Goal: Information Seeking & Learning: Learn about a topic

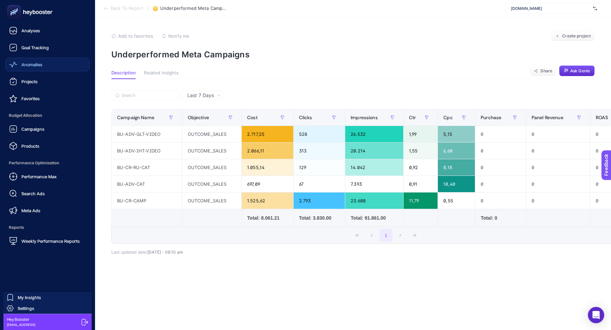
click at [35, 61] on div "Anomalies" at bounding box center [25, 64] width 33 height 8
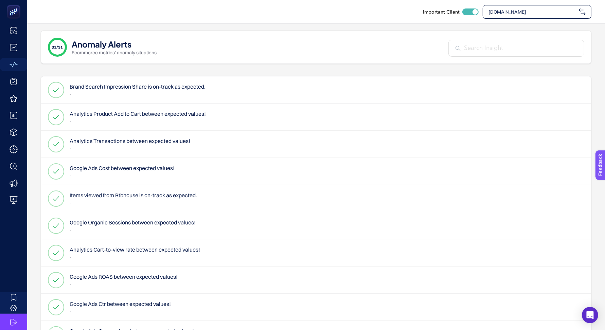
click at [497, 14] on span "www.suwen.com.tr" at bounding box center [532, 11] width 88 height 7
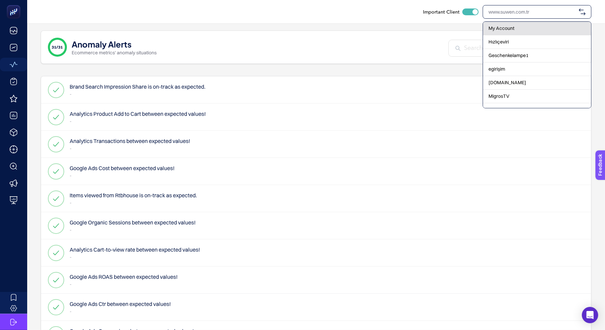
click at [498, 30] on span "My Account" at bounding box center [501, 28] width 26 height 7
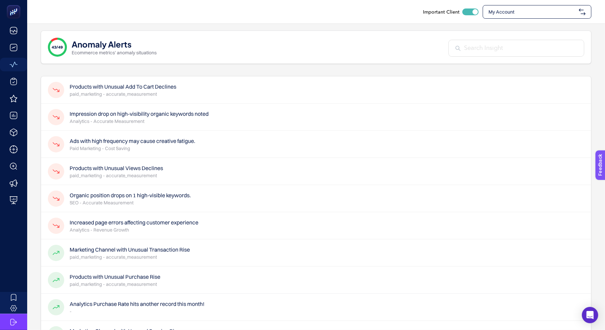
click at [265, 90] on div "Products with Unusual Add To Cart Declines paid_marketing - accurate_measurement" at bounding box center [316, 89] width 550 height 27
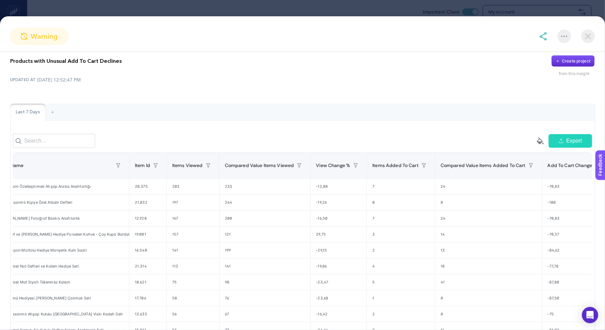
scroll to position [0, 20]
click at [542, 34] on img at bounding box center [543, 36] width 8 height 8
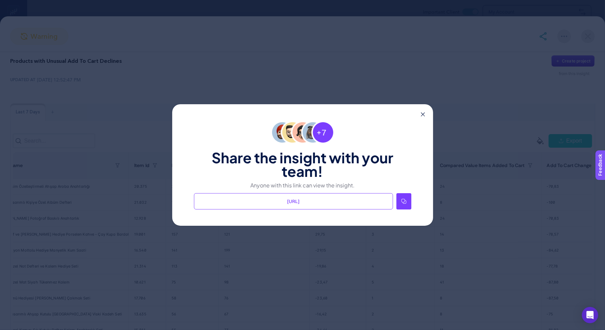
click at [411, 202] on div at bounding box center [403, 201] width 15 height 16
click at [424, 114] on icon at bounding box center [423, 114] width 4 height 4
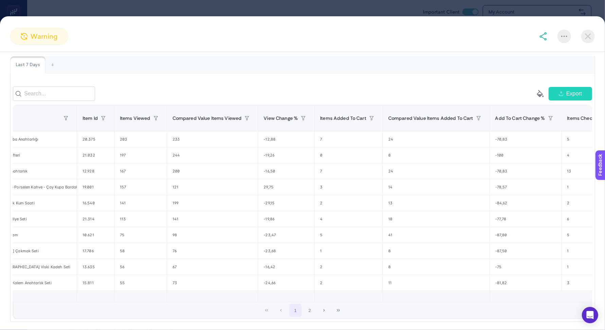
scroll to position [68, 0]
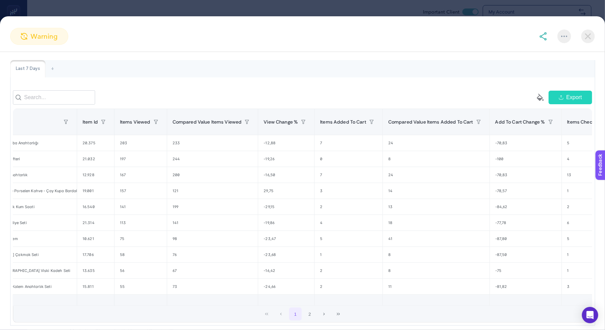
click at [587, 31] on img at bounding box center [588, 37] width 14 height 14
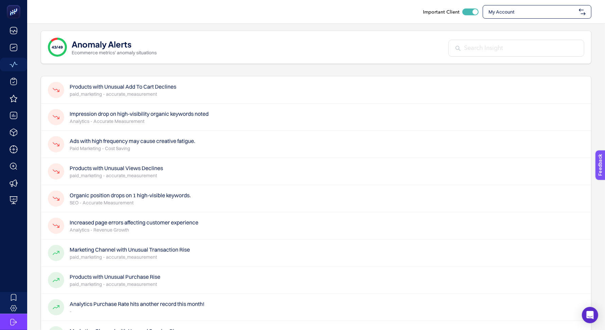
click at [517, 19] on div "Important Client My Account" at bounding box center [316, 11] width 578 height 23
click at [517, 14] on span "My Account" at bounding box center [532, 11] width 88 height 7
type input "koçtaş"
click at [508, 26] on div "Koçtaş" at bounding box center [537, 29] width 108 height 14
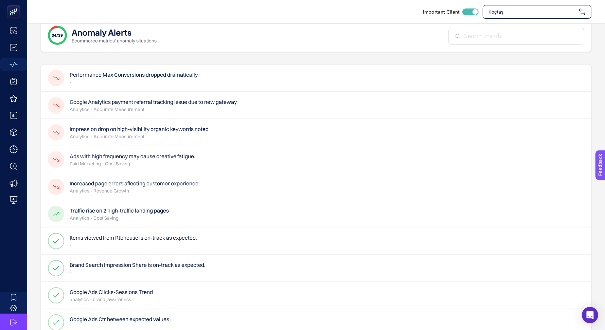
scroll to position [0, 0]
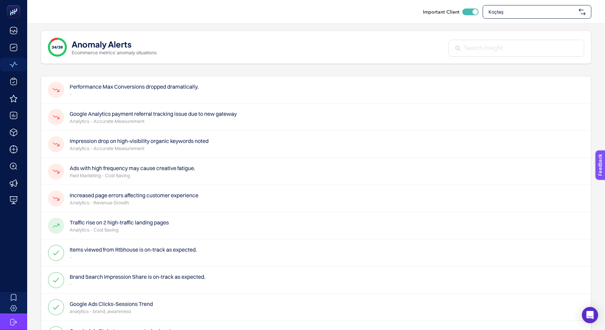
click at [497, 15] on span "Koçtaş" at bounding box center [532, 11] width 88 height 7
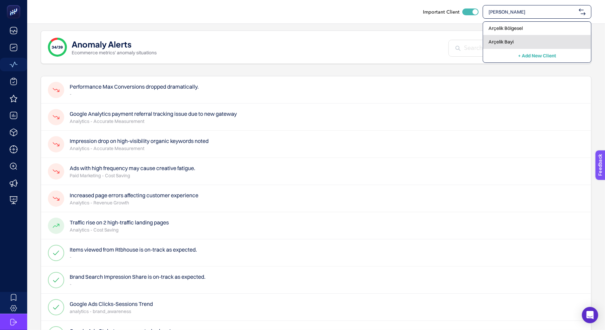
type input "arçeli"
click at [511, 39] on span "Arçelik Bayi" at bounding box center [500, 41] width 25 height 7
checkbox input "false"
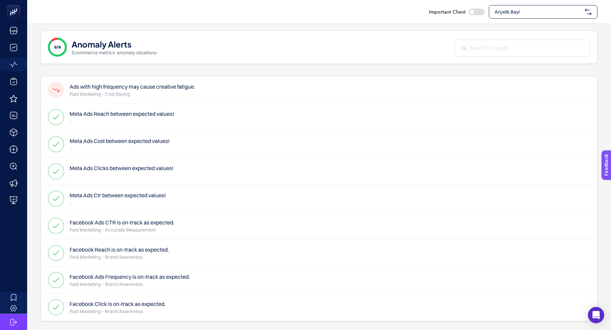
click at [513, 13] on span "Arçelik Bayi" at bounding box center [539, 11] width 88 height 7
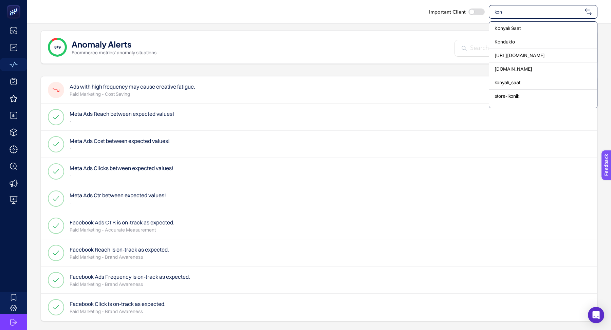
type input "kony"
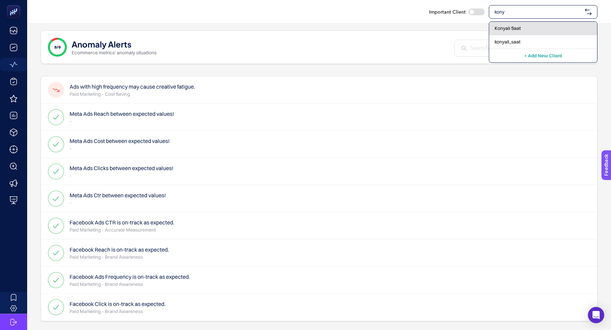
click at [515, 25] on span "Konyalı Saat" at bounding box center [508, 28] width 26 height 7
checkbox input "true"
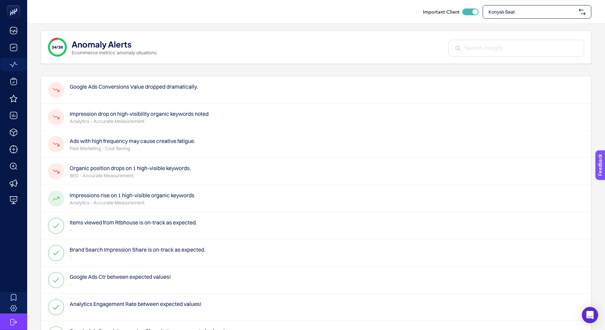
click at [518, 9] on span "Konyalı Saat" at bounding box center [532, 11] width 88 height 7
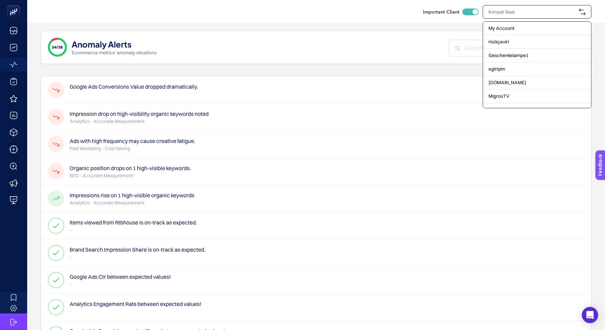
click at [505, 23] on div "My Account" at bounding box center [537, 29] width 108 height 14
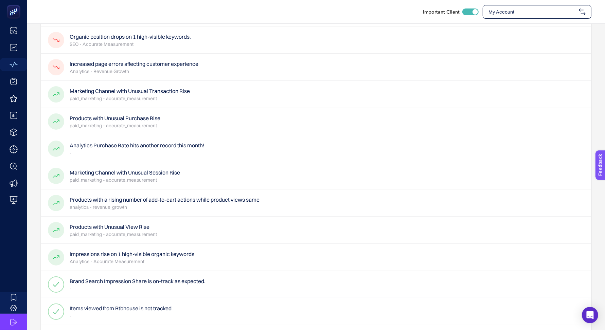
scroll to position [161, 0]
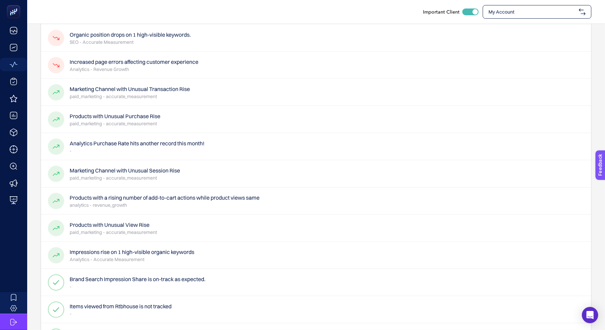
click at [235, 200] on h4 "Products with a rising number of add-to-cart actions while product views same" at bounding box center [165, 198] width 190 height 8
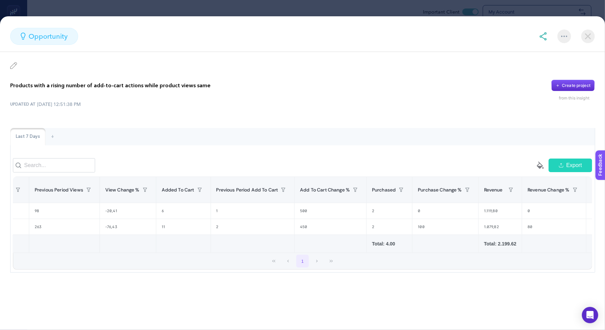
scroll to position [0, 169]
click at [589, 40] on img at bounding box center [588, 37] width 14 height 14
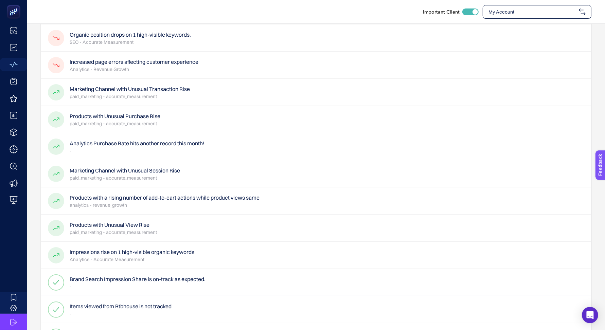
click at [201, 230] on div "Products with Unusual View Rise paid_marketing - accurate_measurement" at bounding box center [316, 228] width 550 height 27
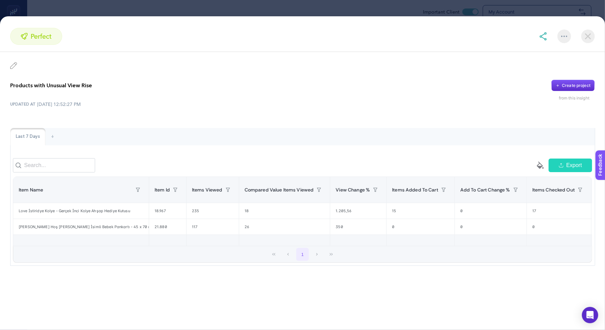
click at [590, 39] on img at bounding box center [588, 37] width 14 height 14
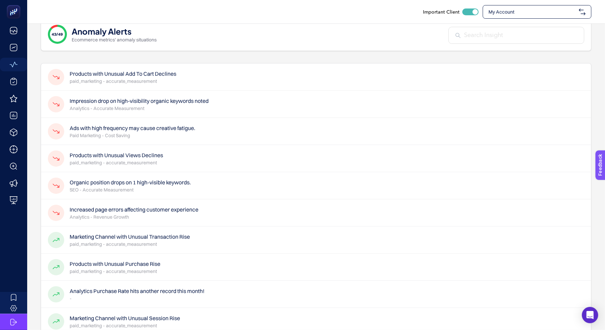
scroll to position [0, 0]
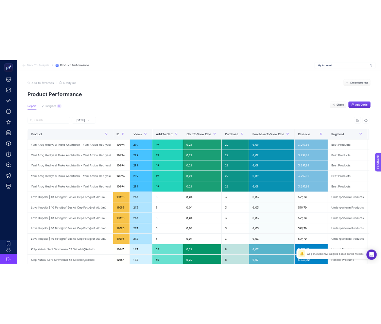
scroll to position [0, 14]
